Goal: Task Accomplishment & Management: Manage account settings

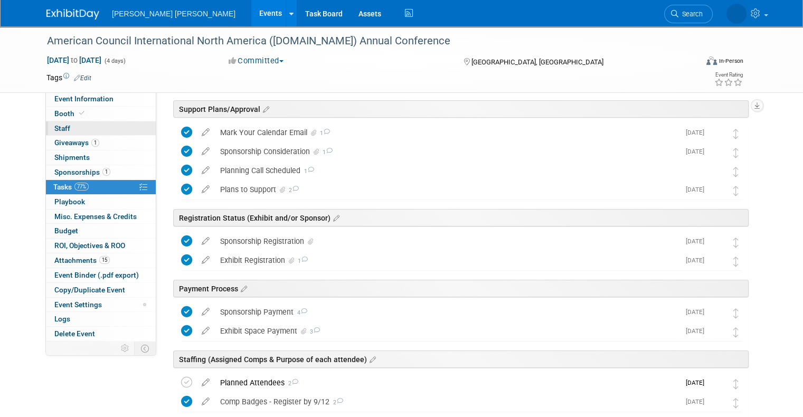
scroll to position [27, 0]
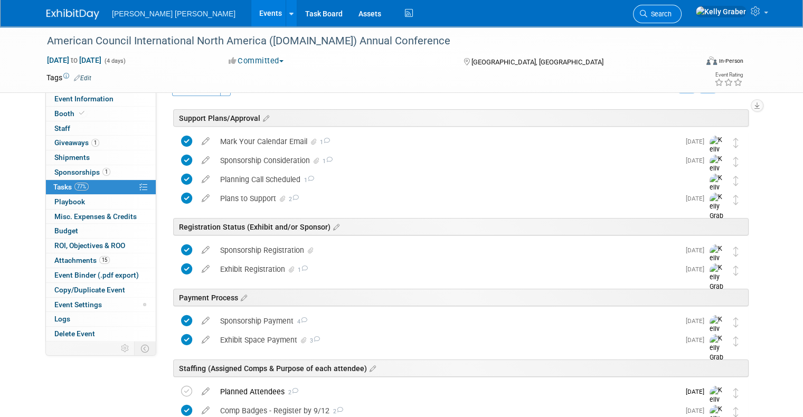
click at [672, 10] on span "Search" at bounding box center [659, 14] width 24 height 8
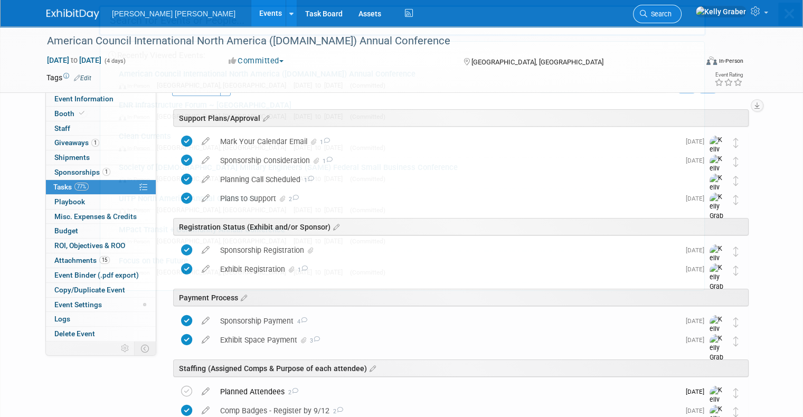
scroll to position [0, 0]
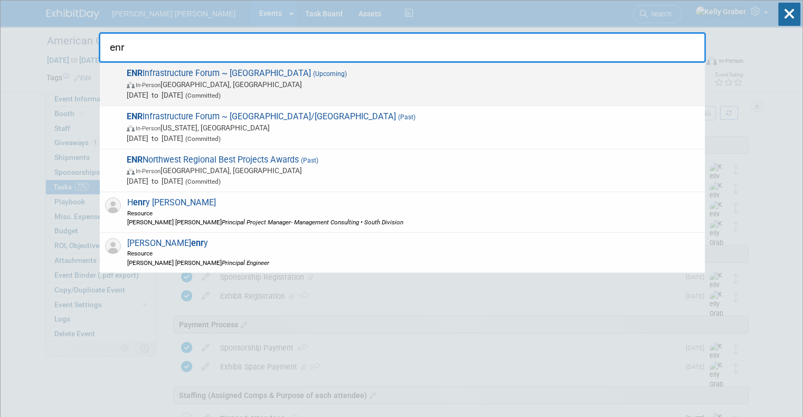
type input "enr"
click at [166, 82] on span "In-Person Seattle, WA" at bounding box center [413, 84] width 573 height 11
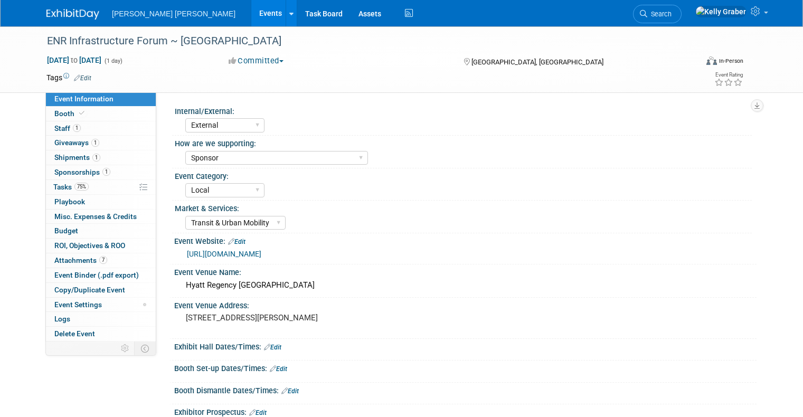
select select "External"
select select "Sponsor"
select select "Local"
select select "Transit & Urban Mobility"
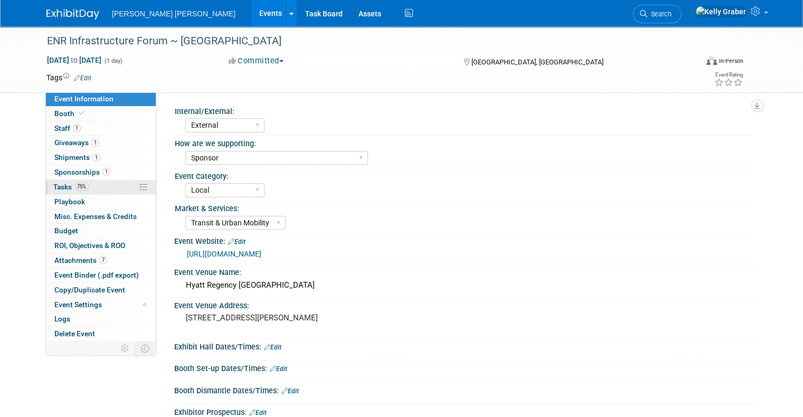
click at [74, 183] on span "75%" at bounding box center [81, 187] width 14 height 8
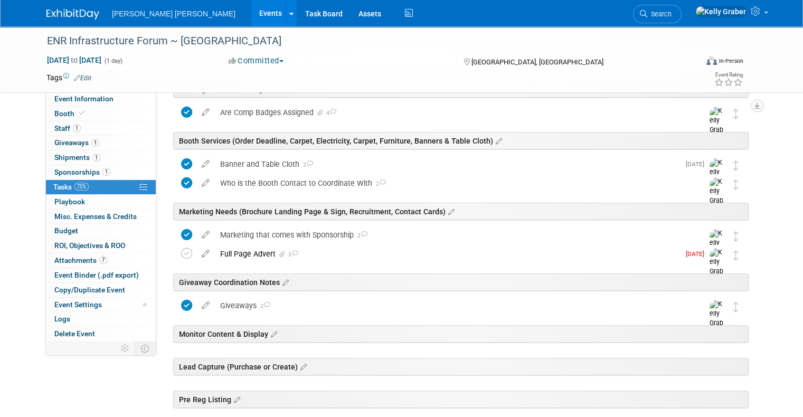
scroll to position [264, 0]
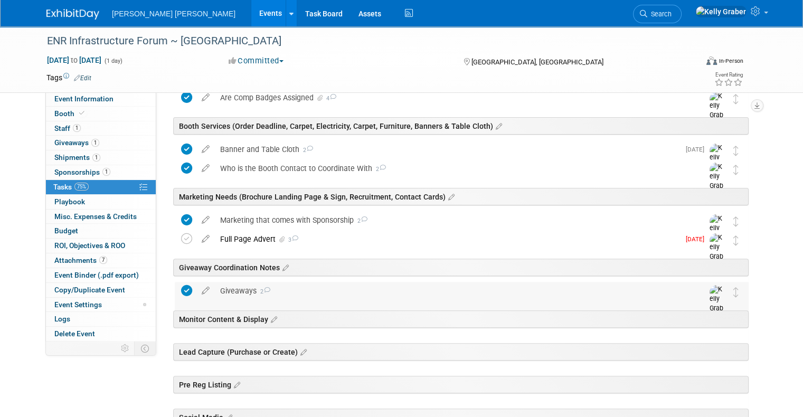
click at [280, 291] on div "Giveaways 2" at bounding box center [452, 291] width 474 height 18
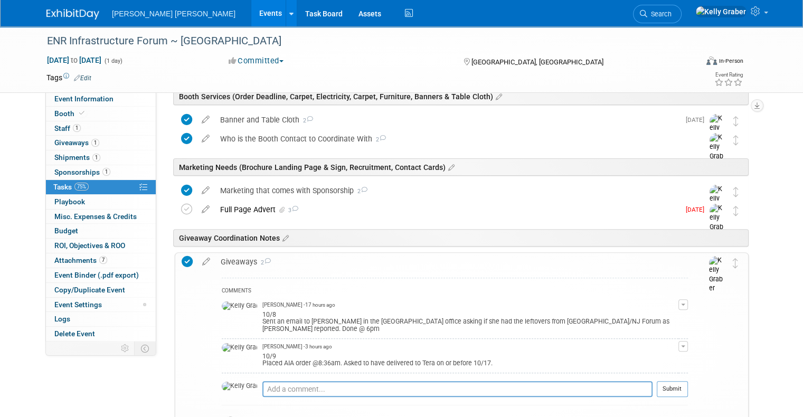
scroll to position [317, 0]
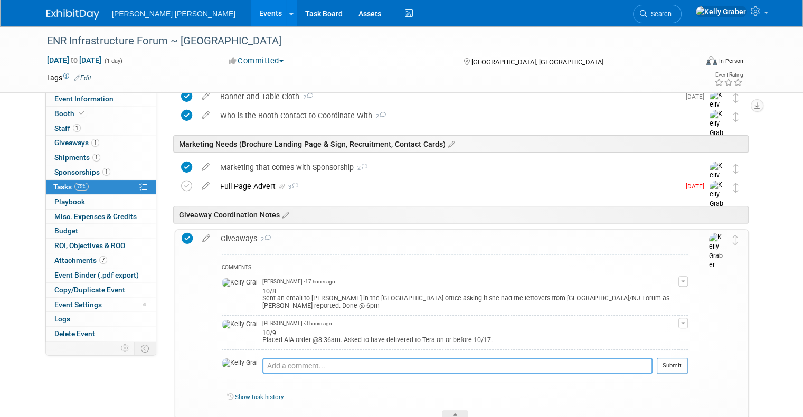
click at [281, 360] on textarea at bounding box center [457, 366] width 390 height 16
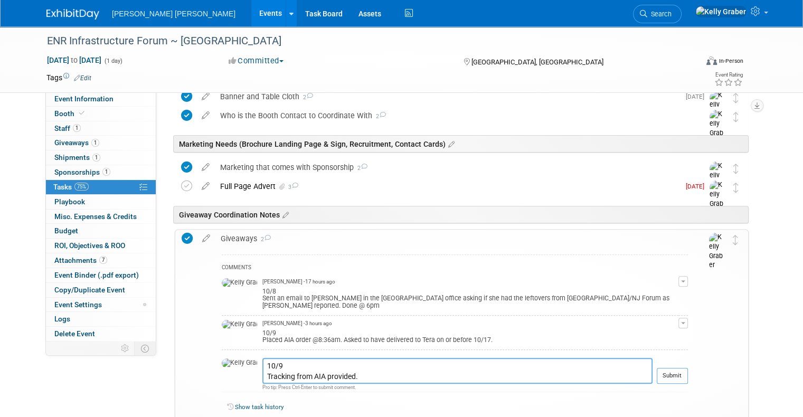
paste textarea "Tracking UPS# 1ZY829W80353992557"
type textarea "10/9 Tracking from AIA provided. Tracking UPS# 1ZY829W80353992557"
click at [672, 370] on button "Submit" at bounding box center [672, 376] width 31 height 16
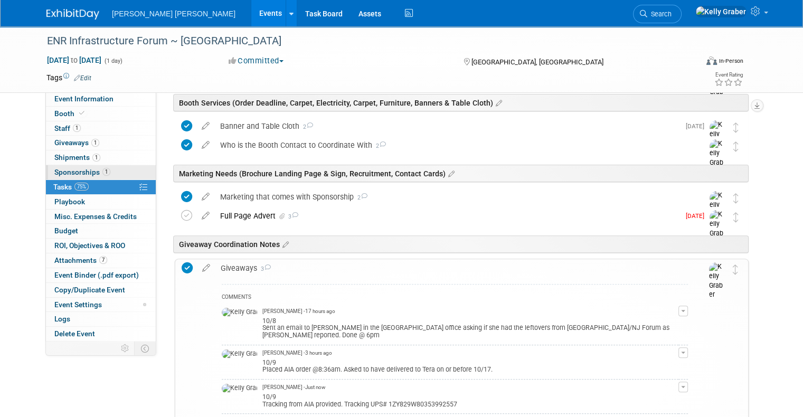
scroll to position [264, 0]
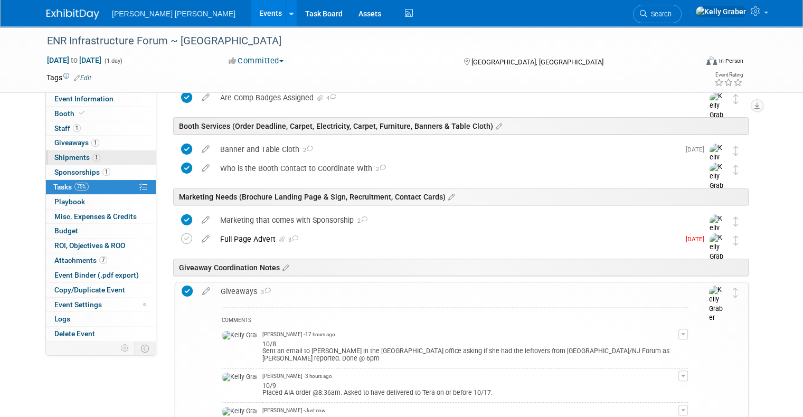
click at [60, 155] on span "Shipments 1" at bounding box center [77, 157] width 46 height 8
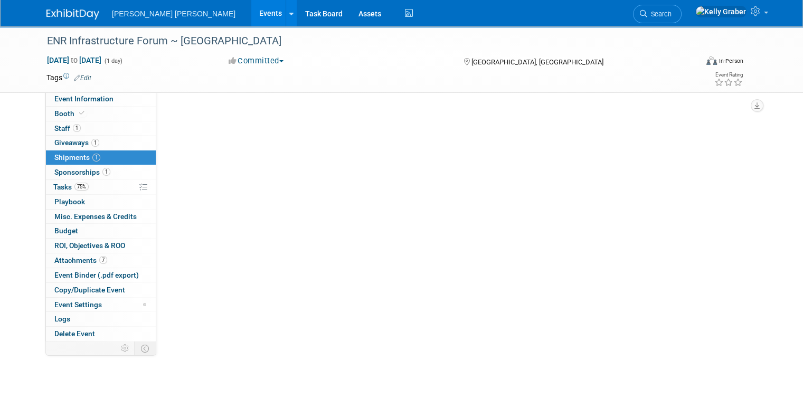
scroll to position [0, 0]
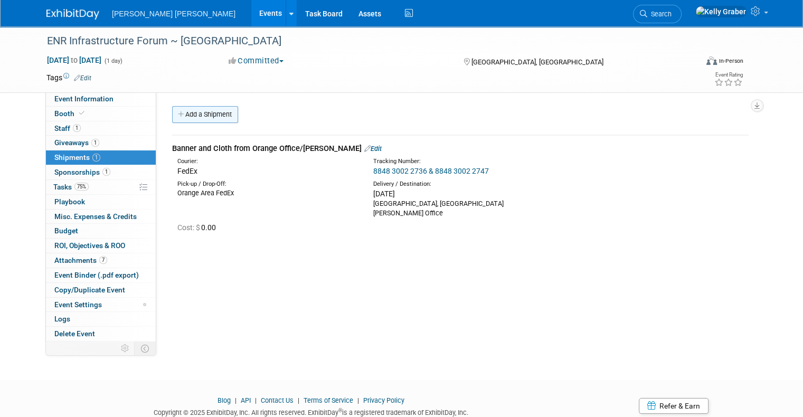
click at [191, 119] on link "Add a Shipment" at bounding box center [205, 114] width 66 height 17
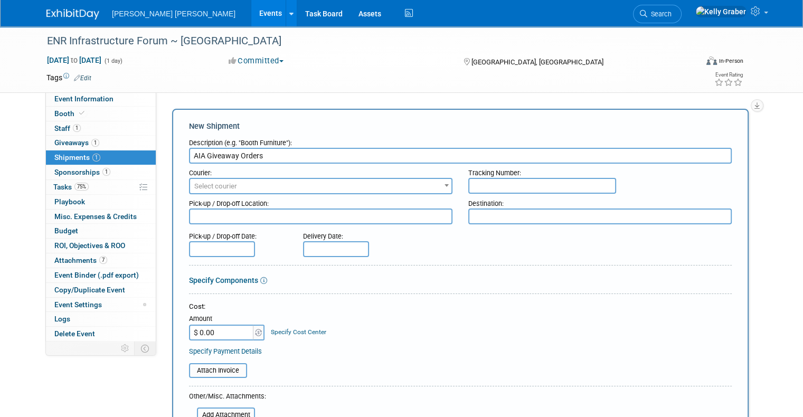
type input "AIA Giveaway Orders"
click at [223, 184] on span "Select courier" at bounding box center [215, 186] width 43 height 8
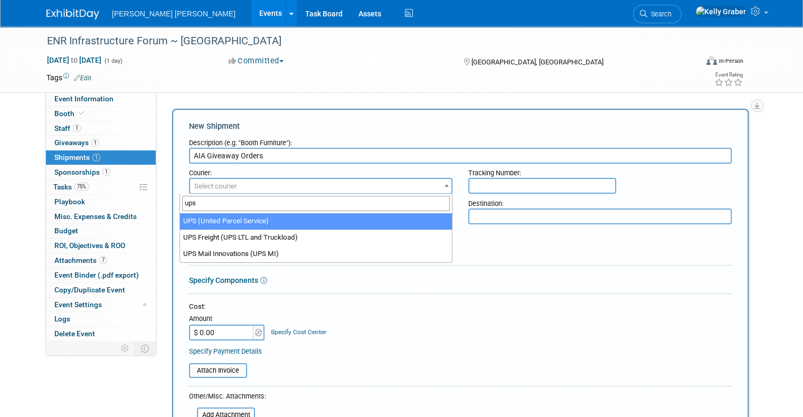
type input "ups"
select select "508"
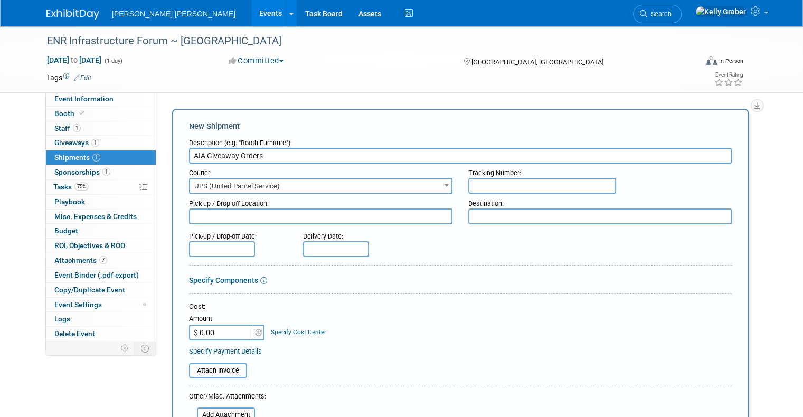
click at [509, 189] on input "text" at bounding box center [542, 186] width 148 height 16
paste input "Tracking UPS# 1ZY829W80353992557"
drag, startPoint x: 524, startPoint y: 186, endPoint x: 427, endPoint y: 192, distance: 96.8
click at [428, 193] on form "Description (e.g. "Booth Furniture"): AIA Giveaway Orders Courier: 007EX 17 Pos…" at bounding box center [460, 334] width 543 height 400
type input "1ZY829W80353992557"
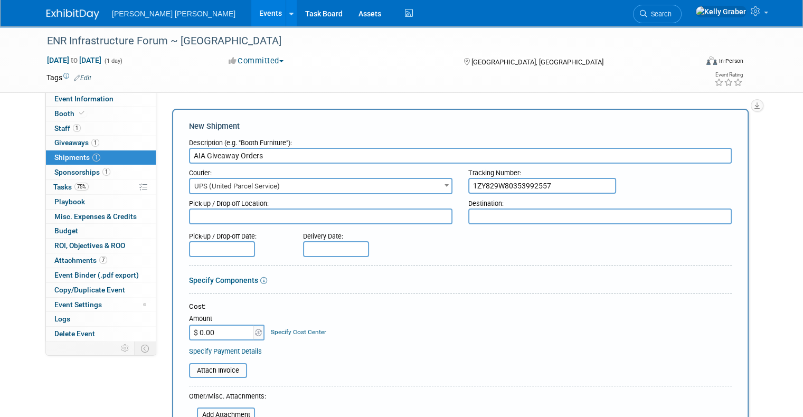
click at [389, 215] on textarea at bounding box center [320, 217] width 263 height 16
click at [378, 223] on textarea at bounding box center [320, 217] width 263 height 16
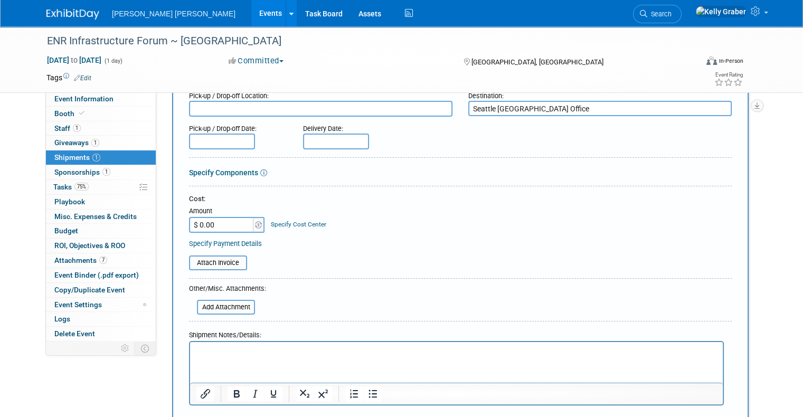
scroll to position [158, 0]
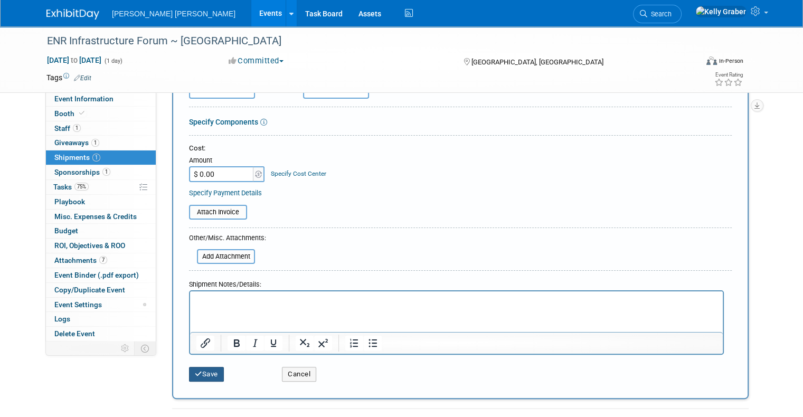
type textarea "Seattle [GEOGRAPHIC_DATA] Office"
click at [195, 370] on button "Save" at bounding box center [206, 374] width 35 height 15
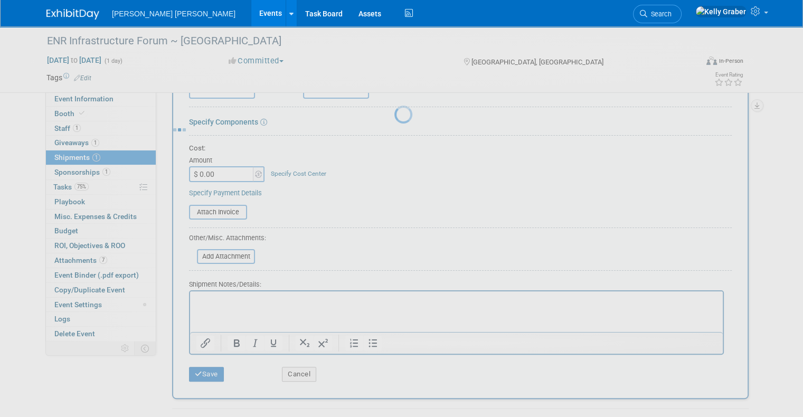
scroll to position [36, 0]
